Goal: Find specific page/section: Find specific page/section

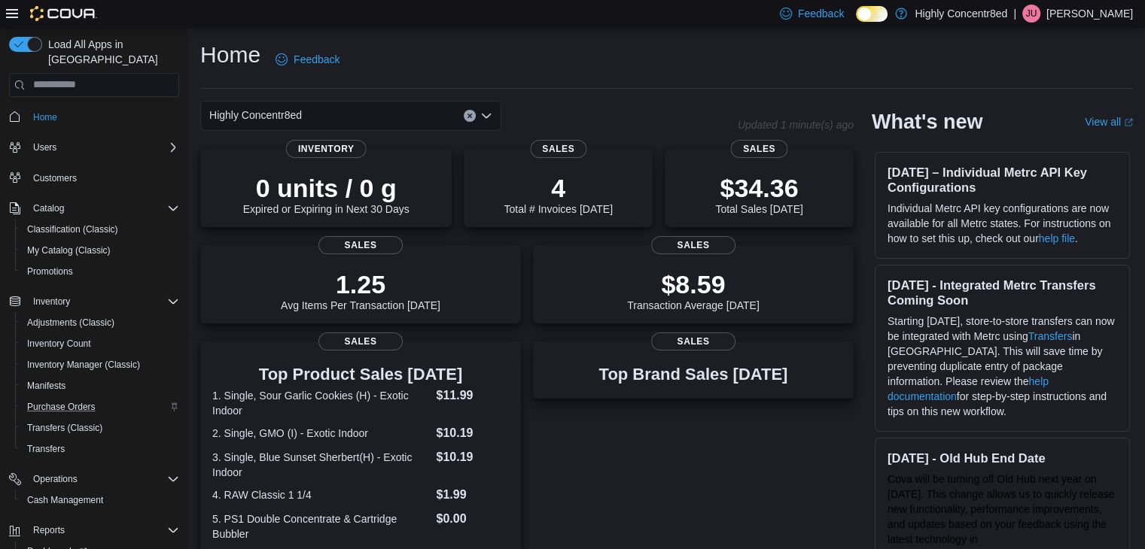
scroll to position [64, 0]
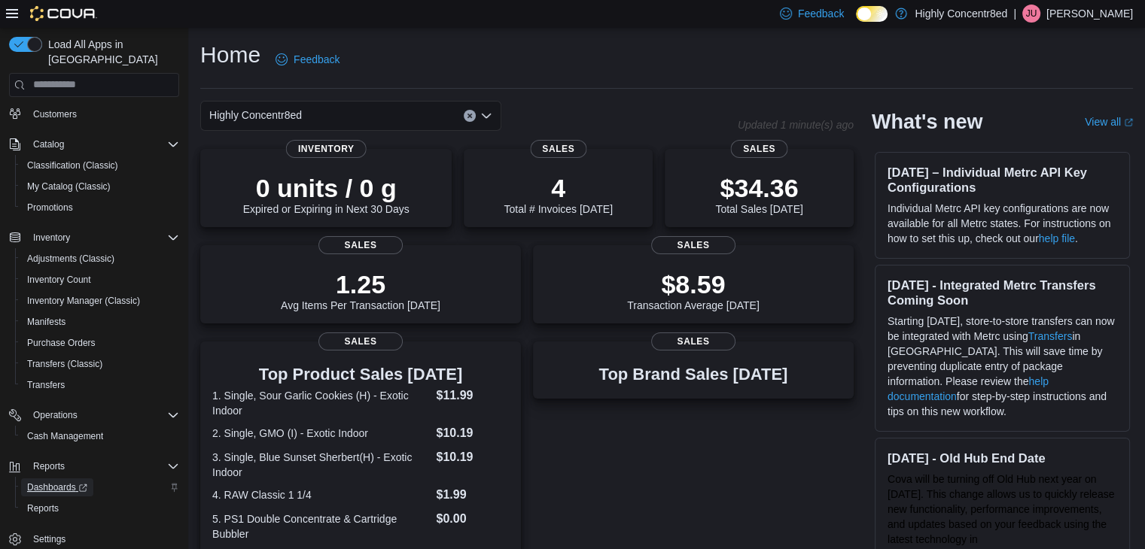
click at [65, 482] on span "Dashboards" at bounding box center [57, 488] width 60 height 12
